Goal: Information Seeking & Learning: Check status

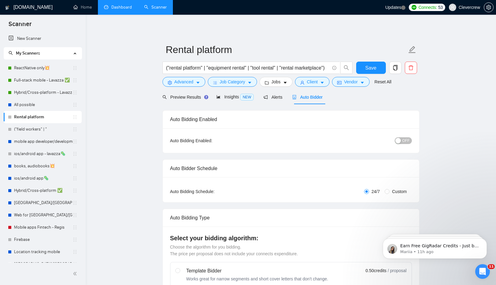
click at [122, 10] on link "Dashboard" at bounding box center [118, 7] width 28 height 5
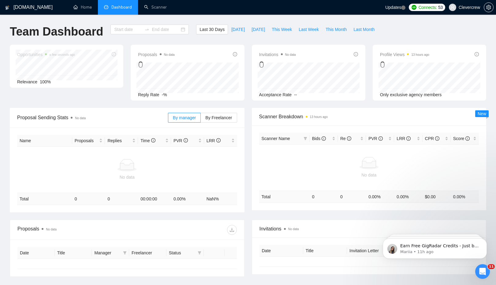
type input "[DATE]"
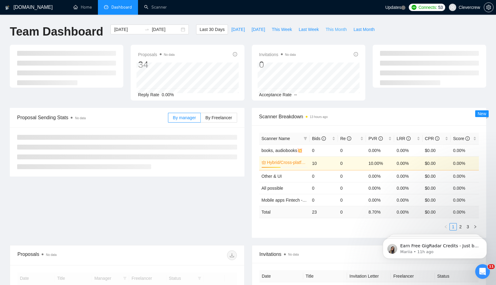
click at [339, 31] on span "This Month" at bounding box center [336, 29] width 21 height 7
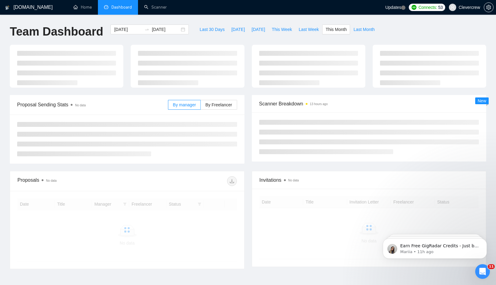
type input "[DATE]"
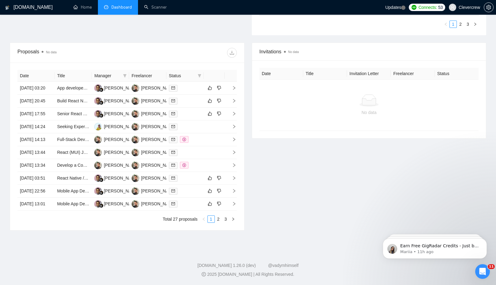
scroll to position [232, 0]
click at [220, 222] on link "2" at bounding box center [218, 218] width 7 height 7
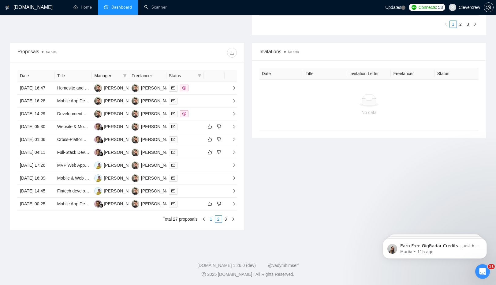
click at [211, 222] on link "1" at bounding box center [211, 218] width 7 height 7
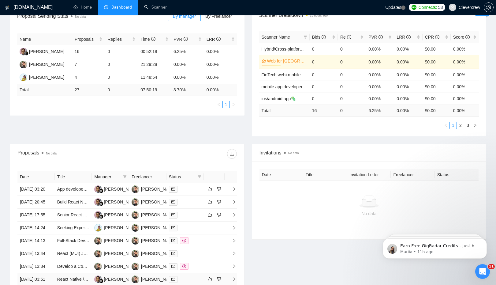
scroll to position [76, 0]
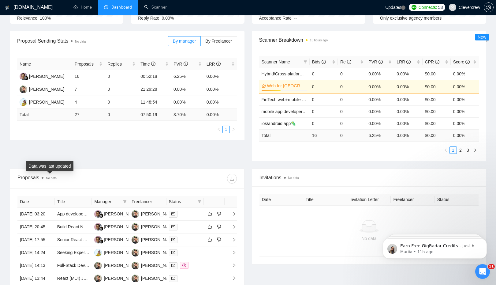
click at [54, 180] on span "No data" at bounding box center [51, 177] width 11 height 3
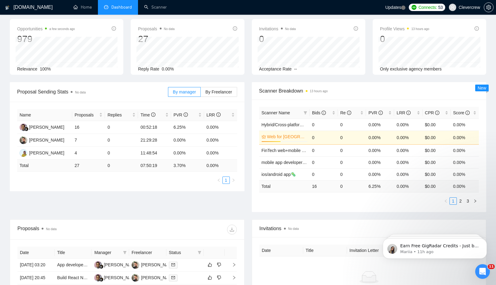
scroll to position [0, 0]
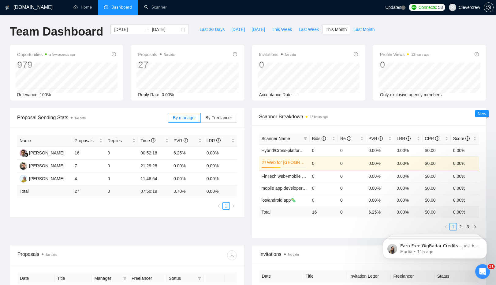
click at [405, 11] on div "Updates Connects: 53 Clevercrew" at bounding box center [439, 7] width 108 height 15
click at [396, 9] on span "Updates" at bounding box center [393, 7] width 16 height 5
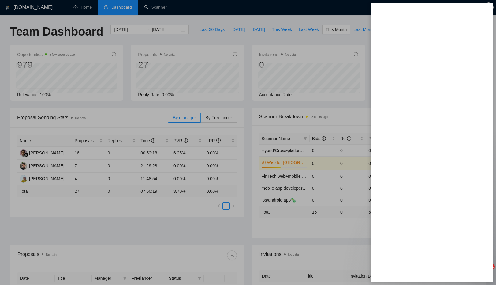
click at [345, 12] on div at bounding box center [248, 142] width 496 height 285
